Goal: Task Accomplishment & Management: Use online tool/utility

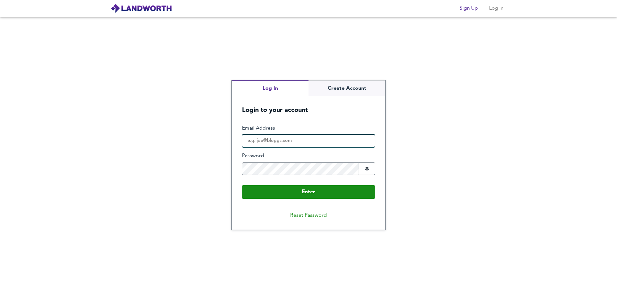
click at [308, 139] on input "Email Address" at bounding box center [308, 140] width 133 height 13
click at [301, 144] on input "Email Address" at bounding box center [308, 140] width 133 height 13
paste input "[PERSON_NAME][EMAIL_ADDRESS][DOMAIN_NAME]"
type input "[PERSON_NAME][EMAIL_ADDRESS][DOMAIN_NAME]"
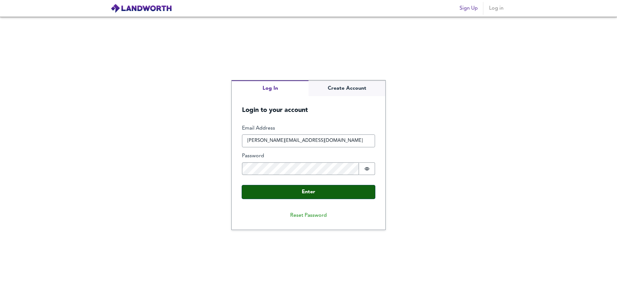
click at [339, 195] on button "Enter" at bounding box center [308, 191] width 133 height 13
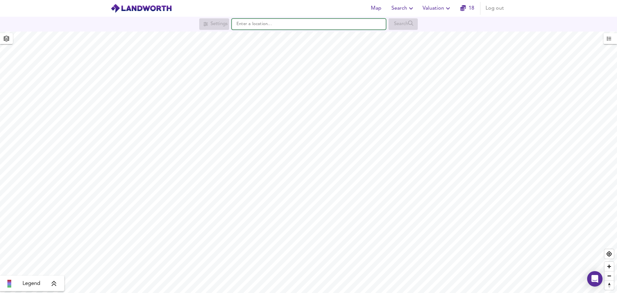
click at [273, 22] on input "text" at bounding box center [309, 24] width 154 height 11
click at [261, 21] on input "text" at bounding box center [309, 24] width 154 height 11
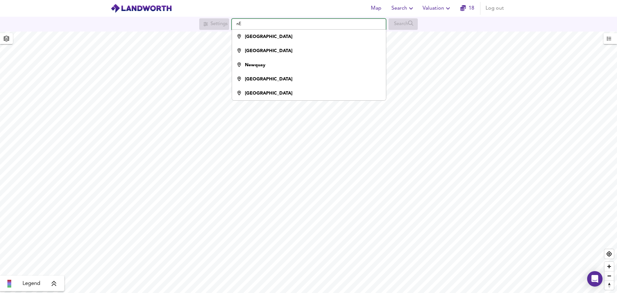
type input "n"
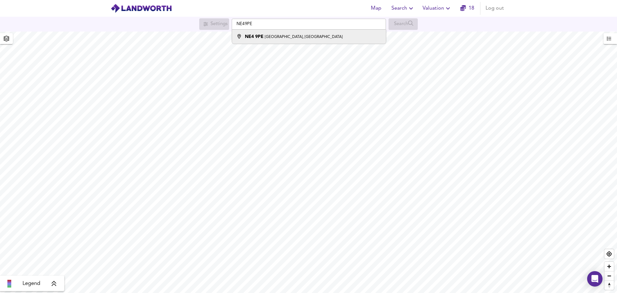
click at [329, 38] on div "NE4 [STREET_ADDRESS]" at bounding box center [307, 36] width 147 height 6
type input "[STREET_ADDRESS]"
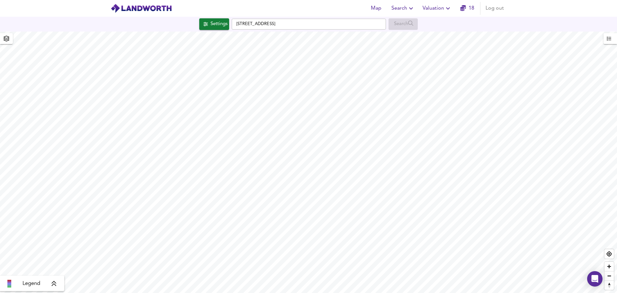
checkbox input "false"
checkbox input "true"
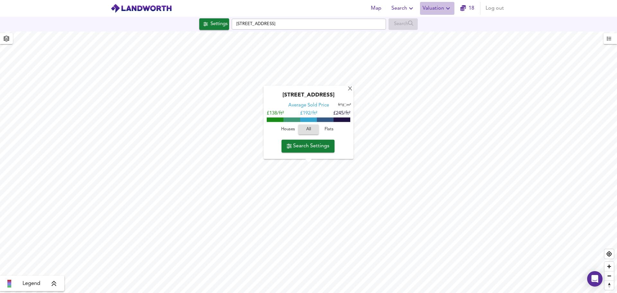
click at [431, 8] on span "Valuation" at bounding box center [436, 8] width 29 height 9
click at [435, 19] on li "New Valuation Report" at bounding box center [437, 23] width 77 height 12
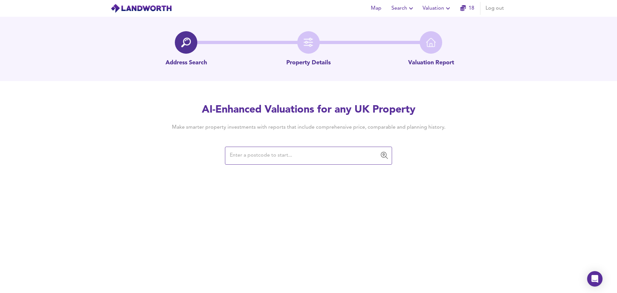
click at [359, 162] on div "​" at bounding box center [308, 155] width 167 height 18
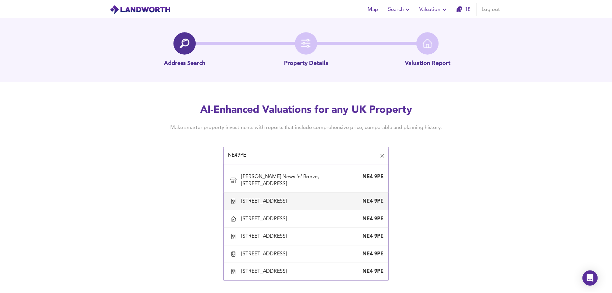
scroll to position [156, 0]
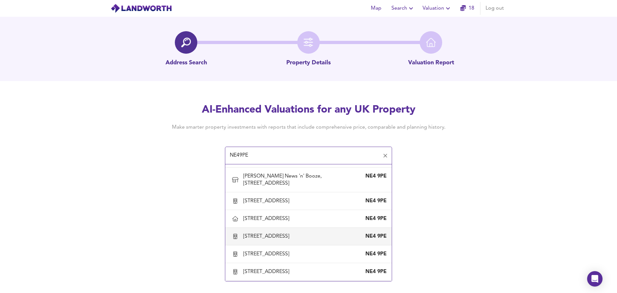
click at [292, 237] on div "[STREET_ADDRESS]" at bounding box center [267, 236] width 49 height 7
type input "[STREET_ADDRESS]"
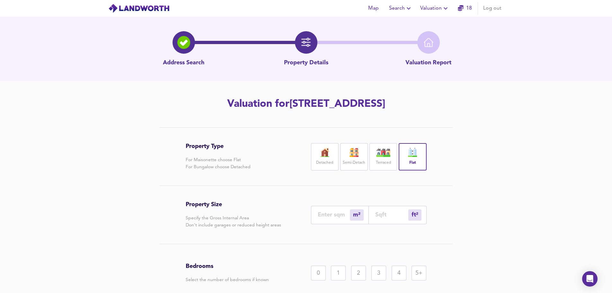
scroll to position [16, 0]
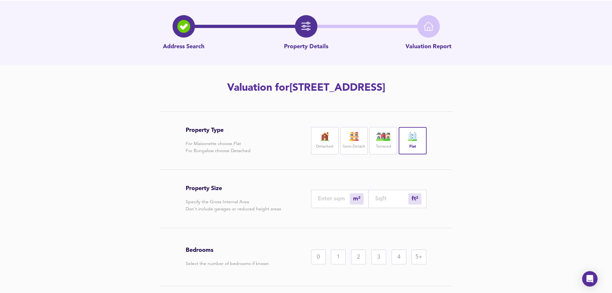
click at [499, 167] on div "Property Type For Maisonette choose Flat For Bungalow choose Detached Detached …" at bounding box center [306, 224] width 612 height 226
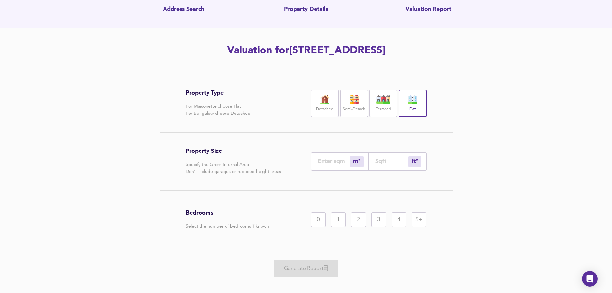
scroll to position [54, 0]
click at [363, 221] on div "2" at bounding box center [358, 219] width 15 height 15
click at [334, 164] on input "number" at bounding box center [334, 160] width 32 height 7
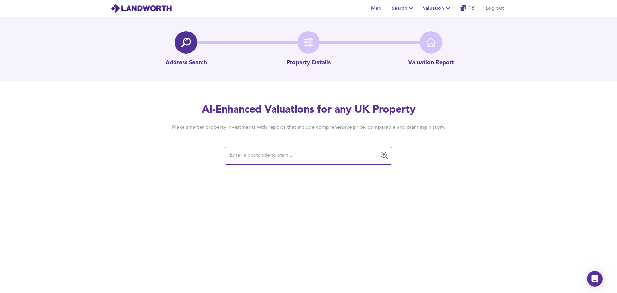
click at [277, 154] on input "text" at bounding box center [304, 155] width 152 height 12
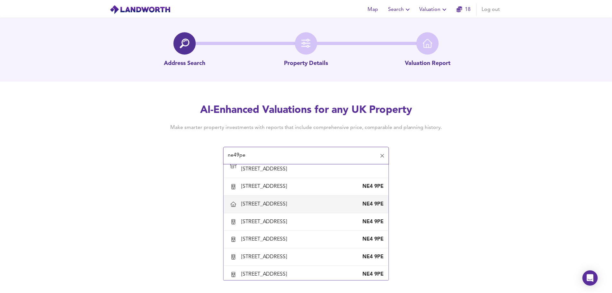
scroll to position [170, 0]
click at [284, 205] on div "[STREET_ADDRESS]" at bounding box center [267, 203] width 49 height 7
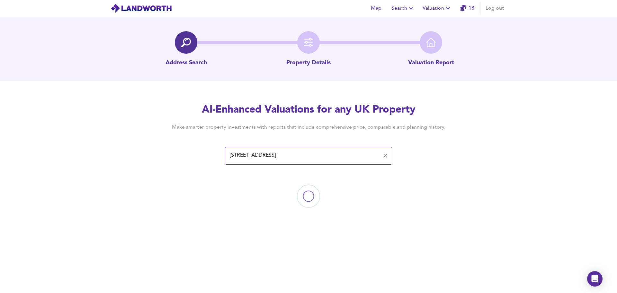
type input "[STREET_ADDRESS]"
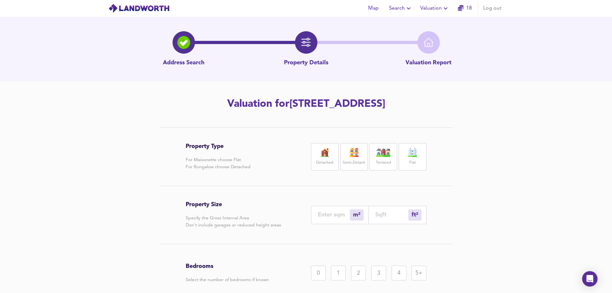
scroll to position [61, 0]
